Goal: Task Accomplishment & Management: Complete application form

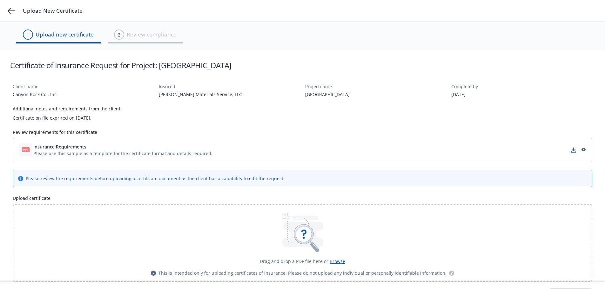
click at [79, 147] on span "Insurance Requirements" at bounding box center [59, 146] width 53 height 7
